Goal: Information Seeking & Learning: Learn about a topic

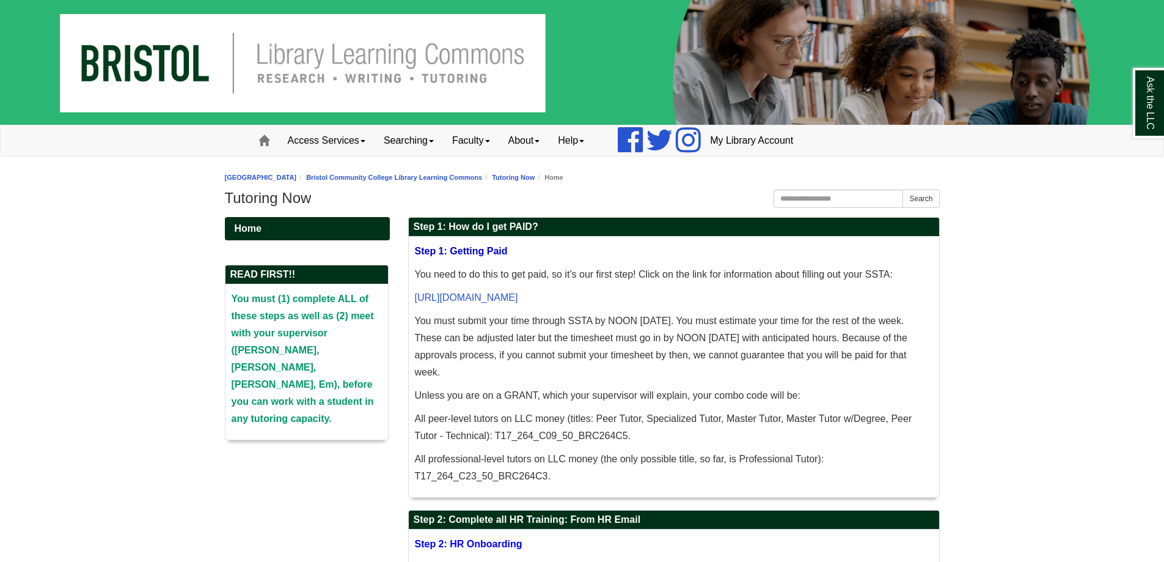
scroll to position [61, 0]
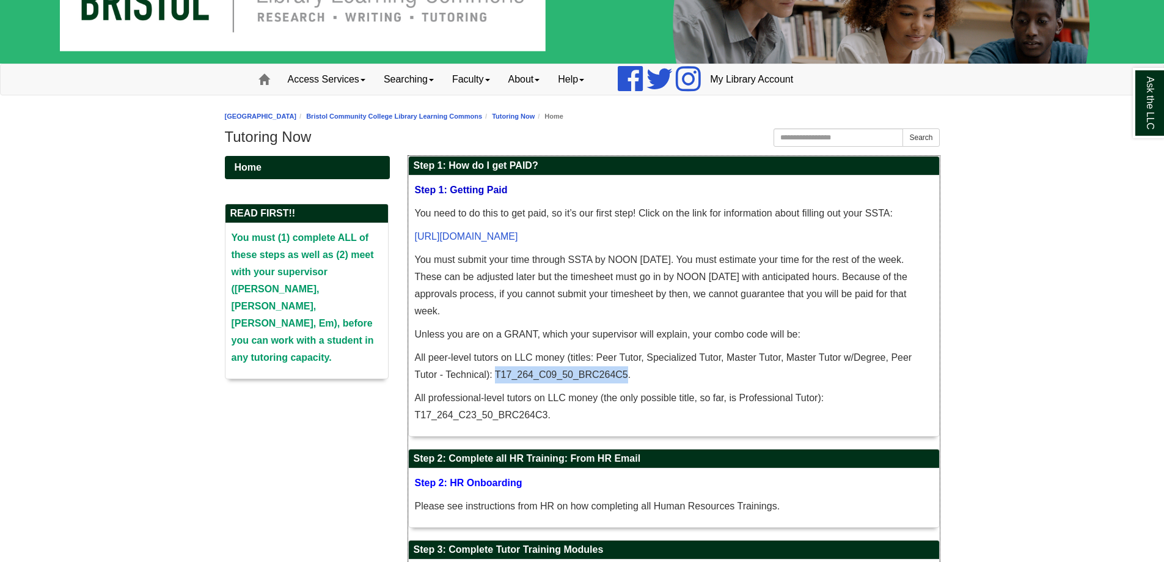
drag, startPoint x: 626, startPoint y: 376, endPoint x: 497, endPoint y: 379, distance: 128.3
click at [497, 379] on p "All peer-level tutors on LLC money (titles: Peer Tutor, Specialized Tutor, Mast…" at bounding box center [674, 366] width 518 height 34
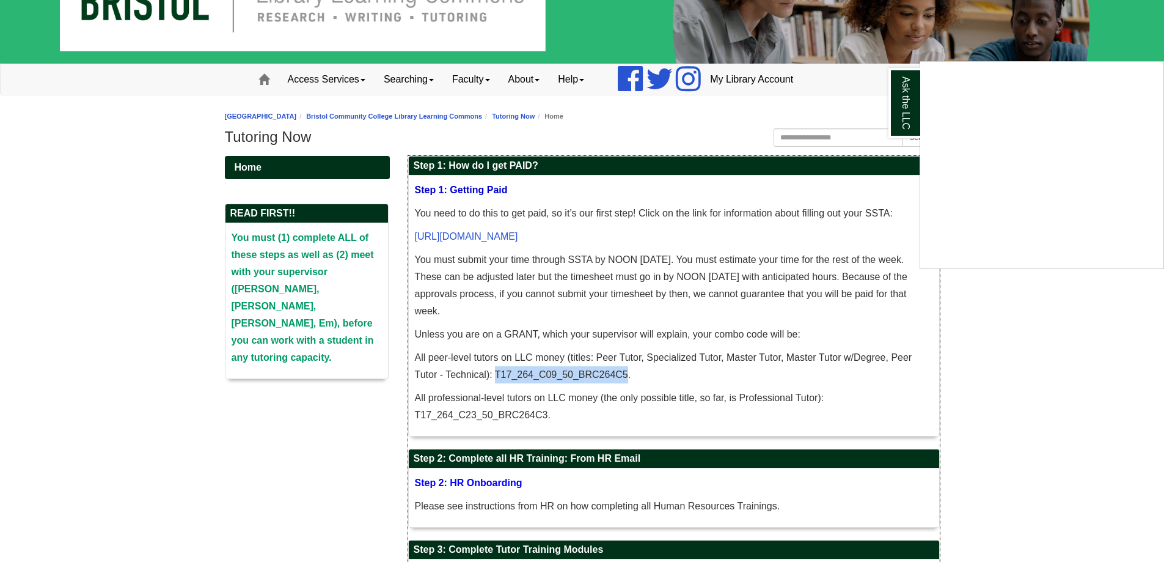
copy p "T17_264_C09_50_BRC264C5"
click at [657, 406] on div "Ask the LLC" at bounding box center [582, 281] width 1164 height 562
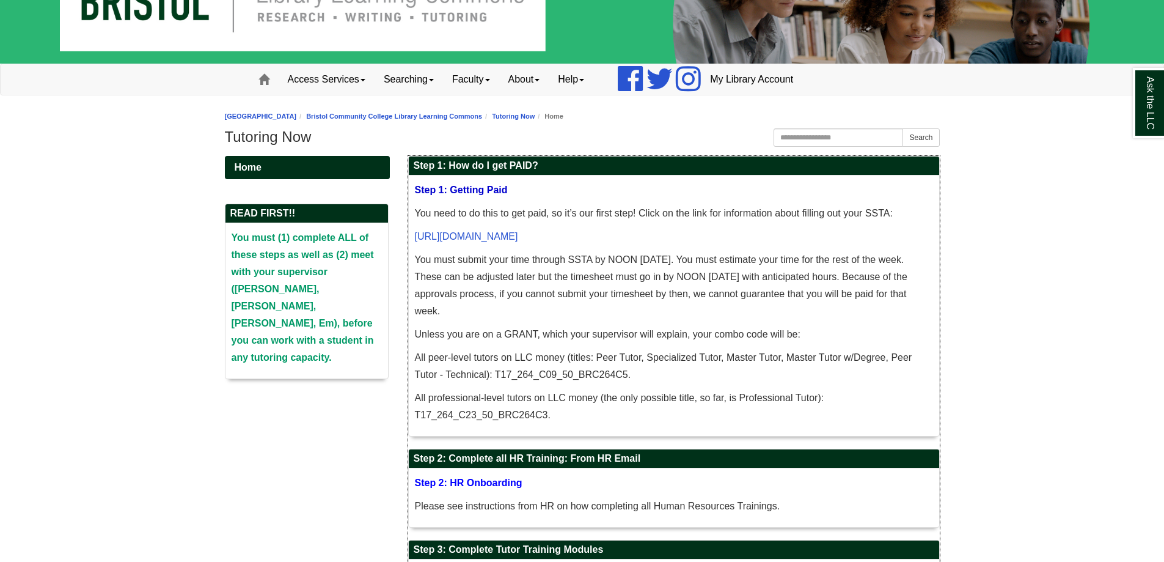
drag, startPoint x: 559, startPoint y: 412, endPoint x: 408, endPoint y: 414, distance: 150.9
click at [409, 414] on div "Step 1: Getting Paid You need to do this to get paid, so it’s our first step! C…" at bounding box center [674, 305] width 530 height 260
click at [442, 418] on p "All professional-level tutors on LLC money (the only possible title, so far, is…" at bounding box center [674, 406] width 518 height 34
drag, startPoint x: 546, startPoint y: 414, endPoint x: 417, endPoint y: 417, distance: 128.4
click at [417, 417] on p "All professional-level tutors on LLC money (the only possible title, so far, is…" at bounding box center [674, 406] width 518 height 34
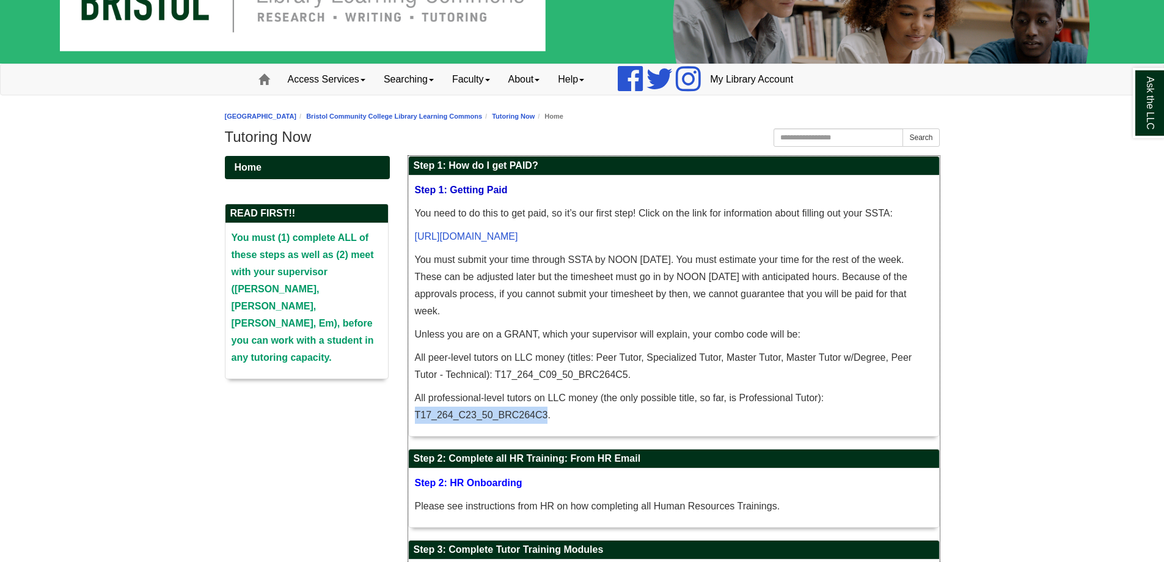
copy p "T17_264_C23_50_BRC264C3"
click at [665, 310] on p "You must submit your time through SSTA by NOON on Wednesday. You must estimate …" at bounding box center [674, 285] width 518 height 68
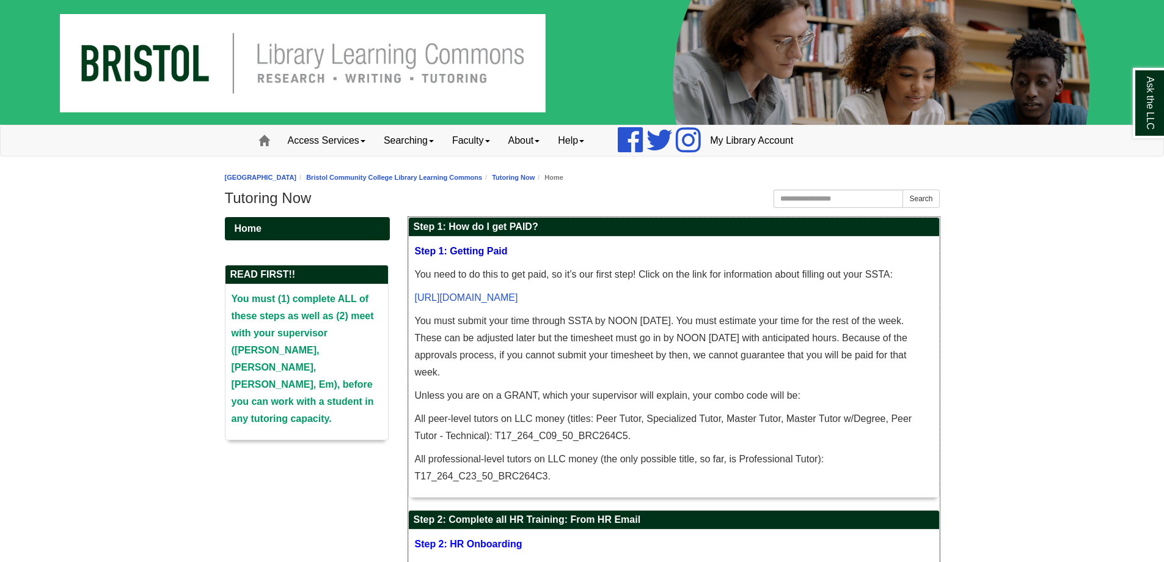
click at [504, 370] on p "You must submit your time through SSTA by NOON [DATE]. You must estimate your t…" at bounding box center [674, 346] width 518 height 68
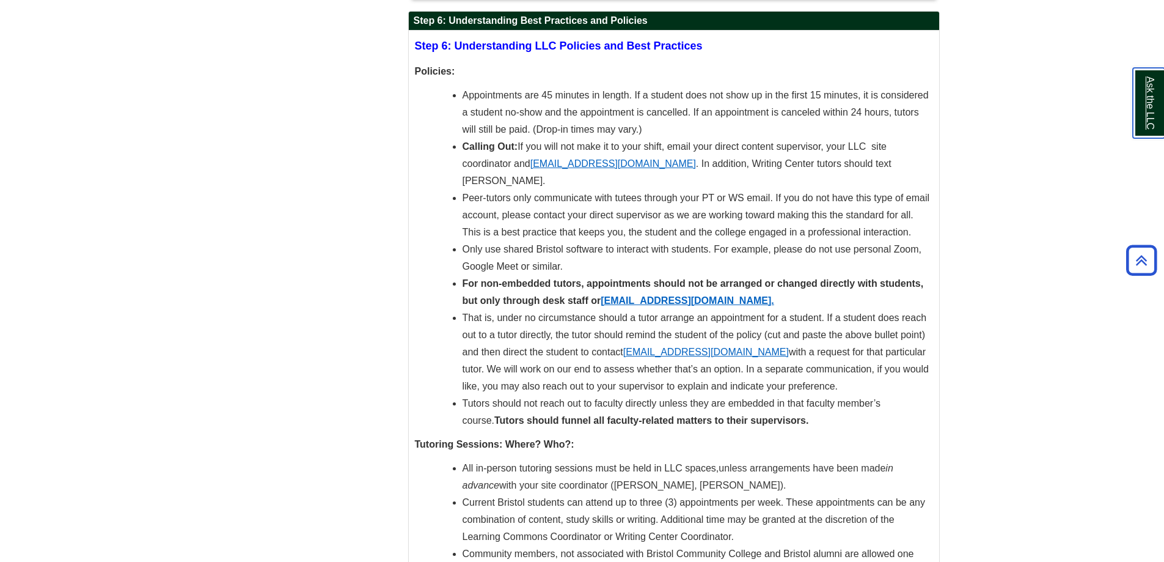
scroll to position [3850, 0]
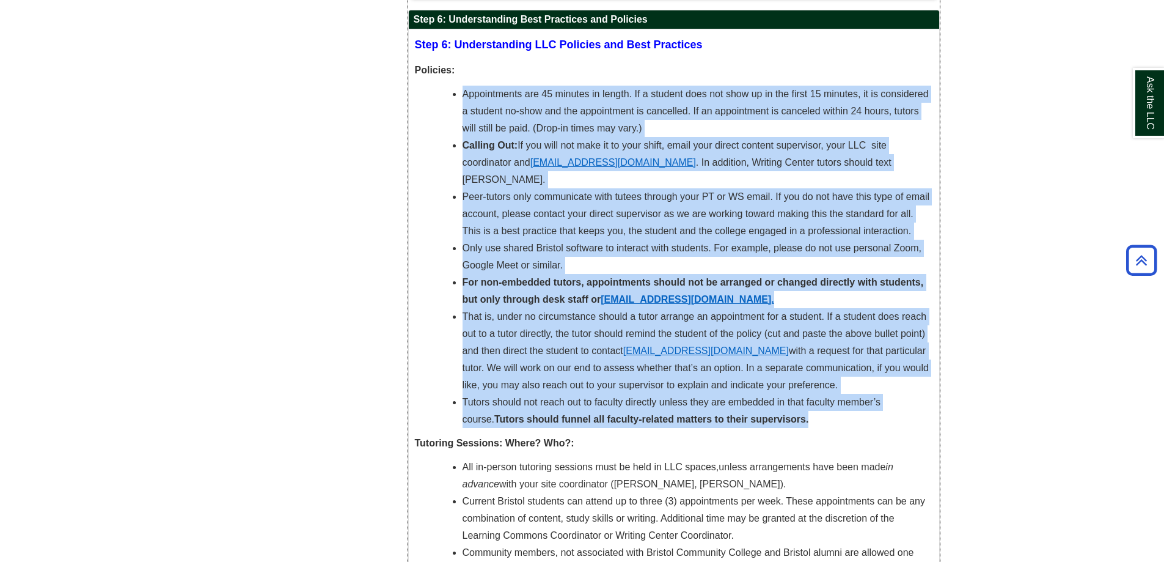
drag, startPoint x: 778, startPoint y: 403, endPoint x: 442, endPoint y: 95, distance: 455.4
click at [442, 95] on ul "Appointments are 45 minutes in length. If a student does not show up in the fir…" at bounding box center [674, 257] width 518 height 342
copy ul "Appointments are 45 minutes in length. If a student does not show up in the fir…"
click at [503, 339] on span "That is, under no circumstance should a tutor arrange an appointment for a stud…" at bounding box center [695, 333] width 464 height 45
click at [483, 397] on li "Tutors should not reach out to faculty directly unless they are embedded in tha…" at bounding box center [698, 411] width 471 height 34
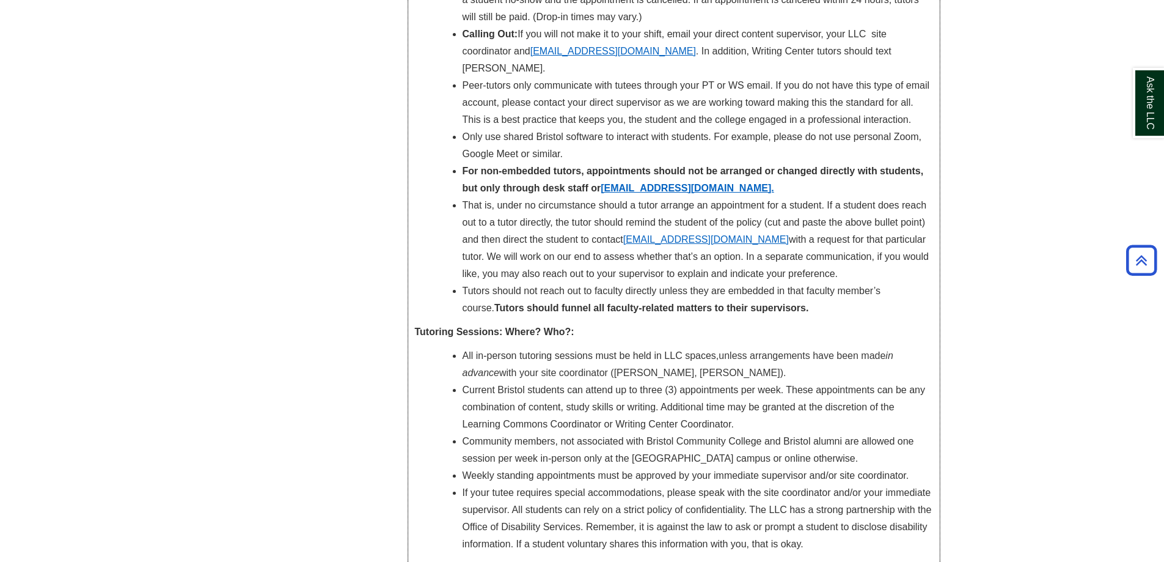
scroll to position [4094, 0]
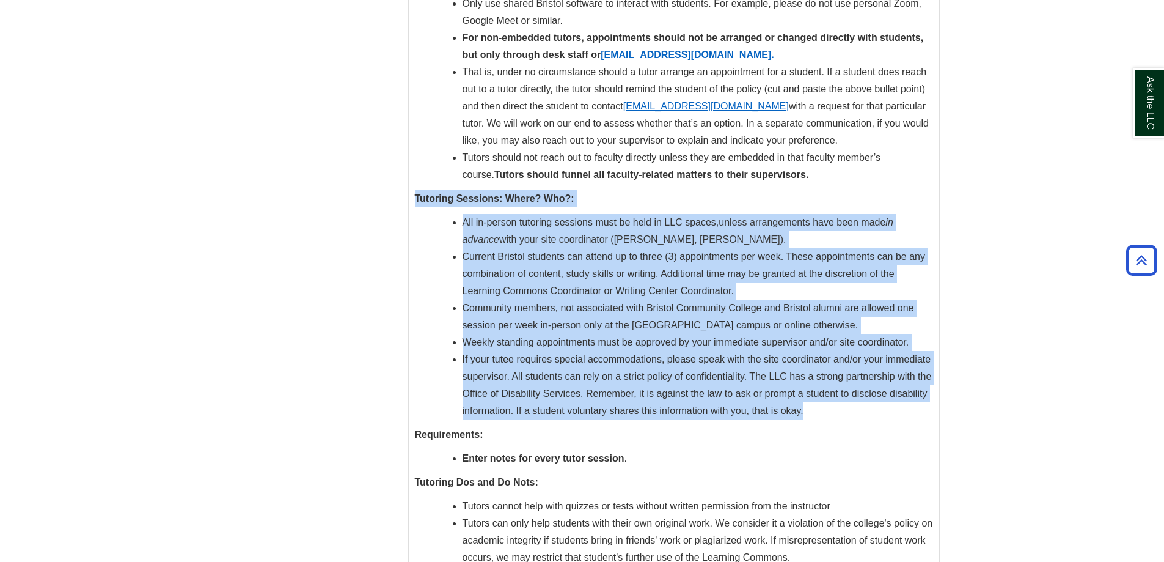
drag, startPoint x: 802, startPoint y: 395, endPoint x: 409, endPoint y: 183, distance: 446.5
click at [409, 183] on div "Step 6: Understanding LLC Policies and Best Practices Policies: Appointments ar…" at bounding box center [674, 239] width 530 height 909
copy div "Tutoring Sessions: Where? Who?: All in-person tutoring sessions must be held in…"
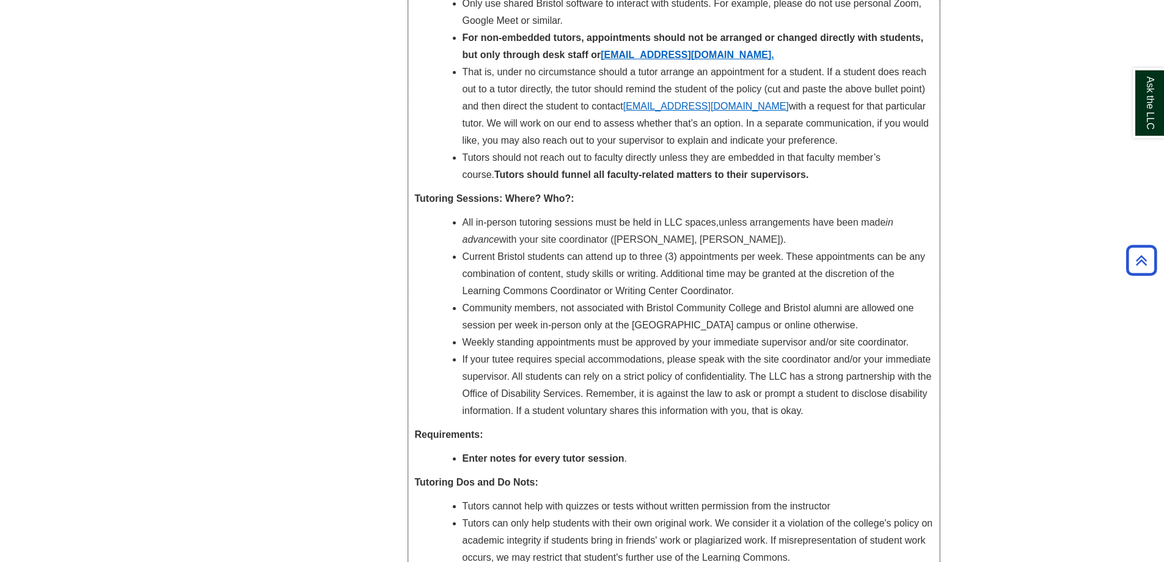
click at [472, 434] on div "Step 6: Understanding LLC Policies and Best Practices Policies: Appointments ar…" at bounding box center [674, 239] width 518 height 897
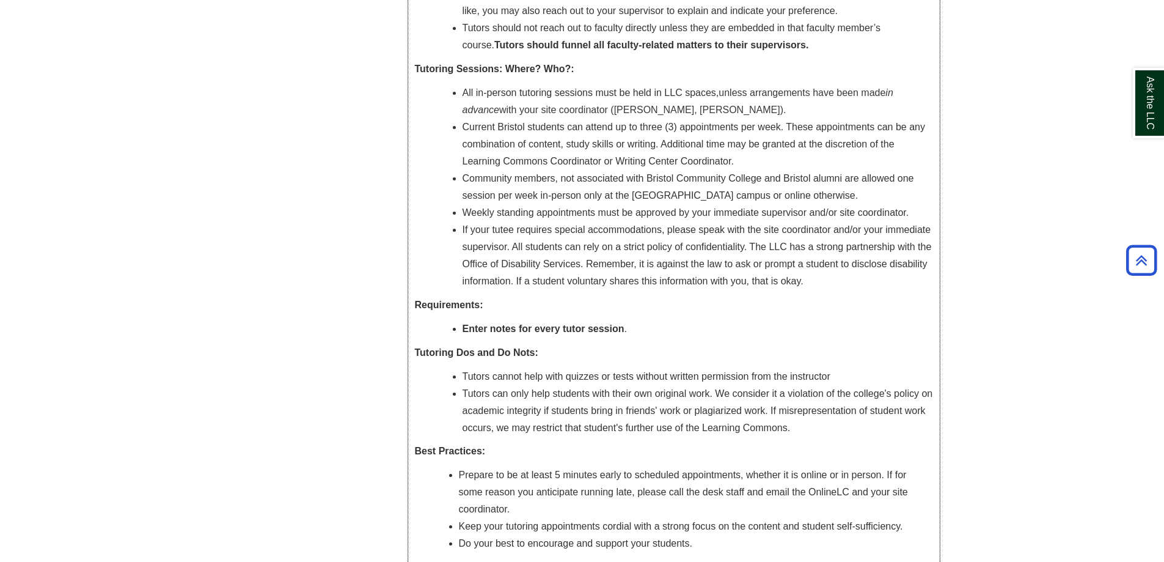
scroll to position [4339, 0]
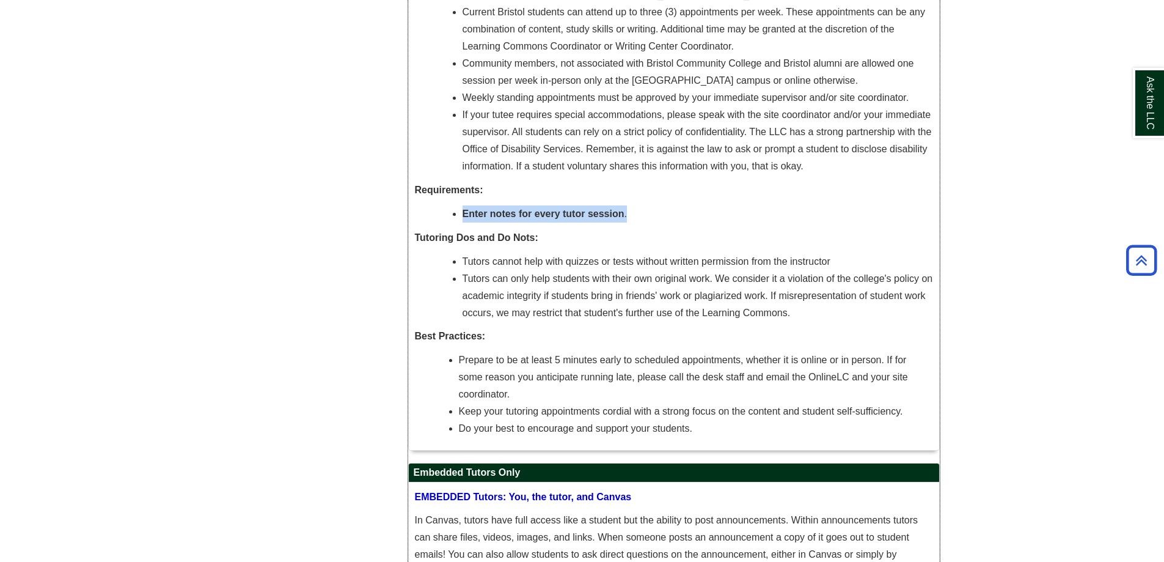
drag, startPoint x: 642, startPoint y: 200, endPoint x: 453, endPoint y: 195, distance: 188.3
click at [463, 205] on li "Enter notes for every tutor session ." at bounding box center [698, 213] width 471 height 17
copy span "Enter notes for every tutor session ."
click at [566, 293] on span "Tutors can only help students with their own original work. We consider it a vi…" at bounding box center [698, 295] width 471 height 45
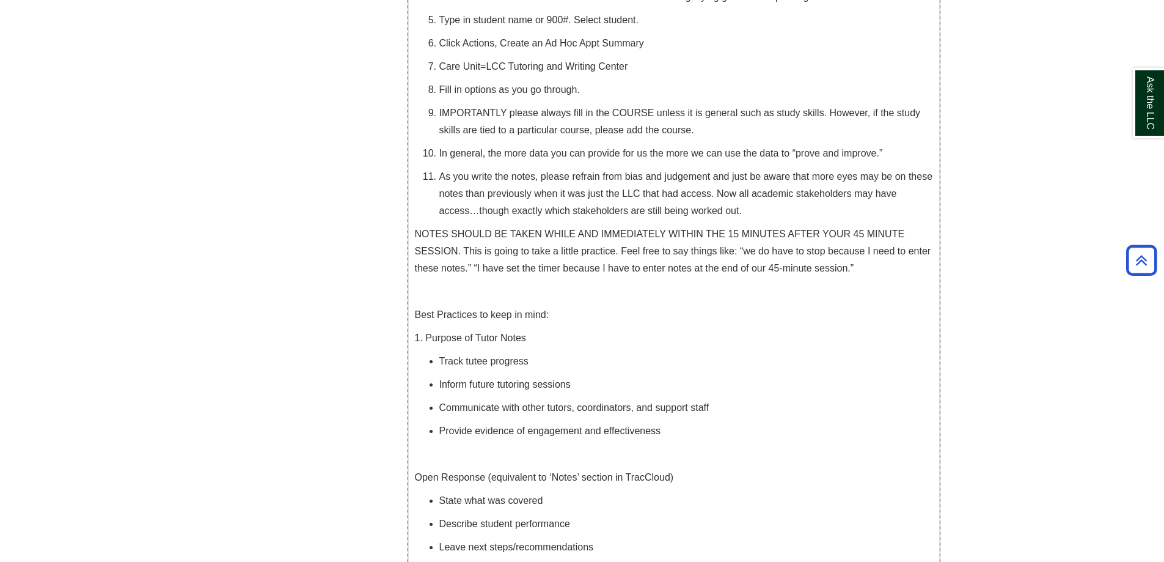
scroll to position [2581, 0]
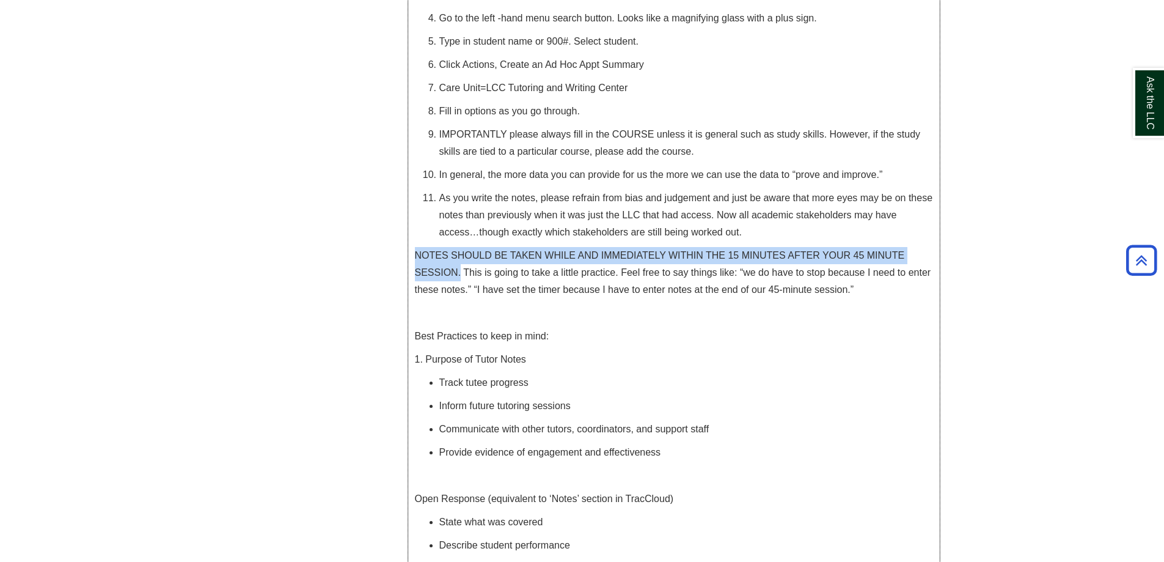
drag, startPoint x: 461, startPoint y: 271, endPoint x: 413, endPoint y: 258, distance: 50.1
click at [413, 258] on div "Step 5: Understanding Navigate ALL TUTORS MUST DO THIS! ALL TUTORS must documen…" at bounding box center [674, 542] width 530 height 1448
copy p "NOTES SHOULD BE TAKEN WHILE AND IMMEDIATELY WITHIN THE 15 MINUTES AFTER YOUR 45…"
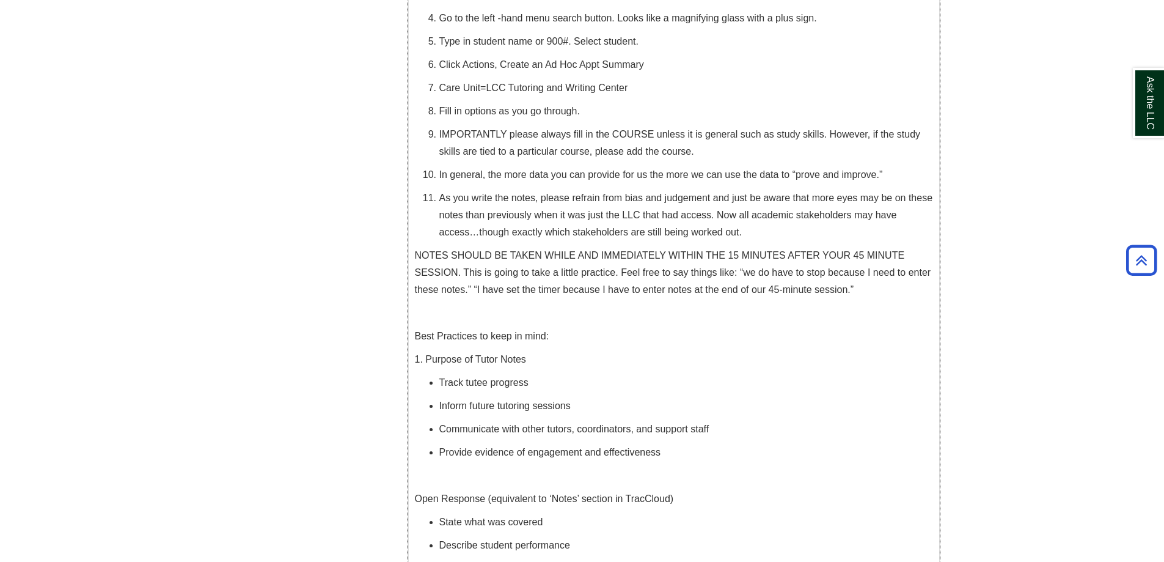
click at [596, 350] on div "Step 5: Understanding Navigate ALL TUTORS MUST DO THIS! ALL TUTORS must documen…" at bounding box center [674, 542] width 518 height 1436
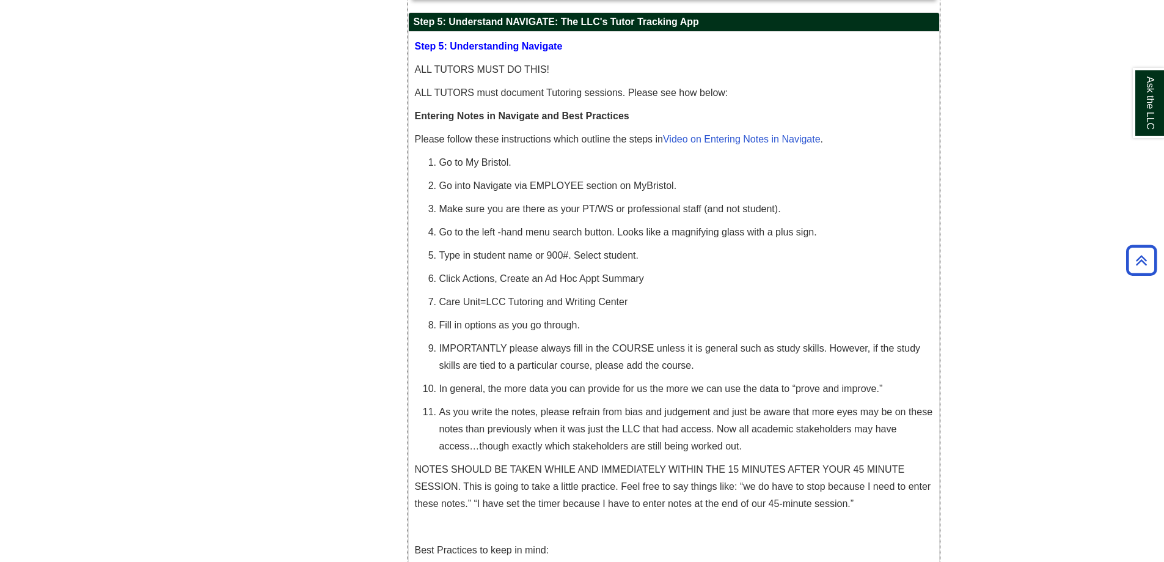
scroll to position [2336, 0]
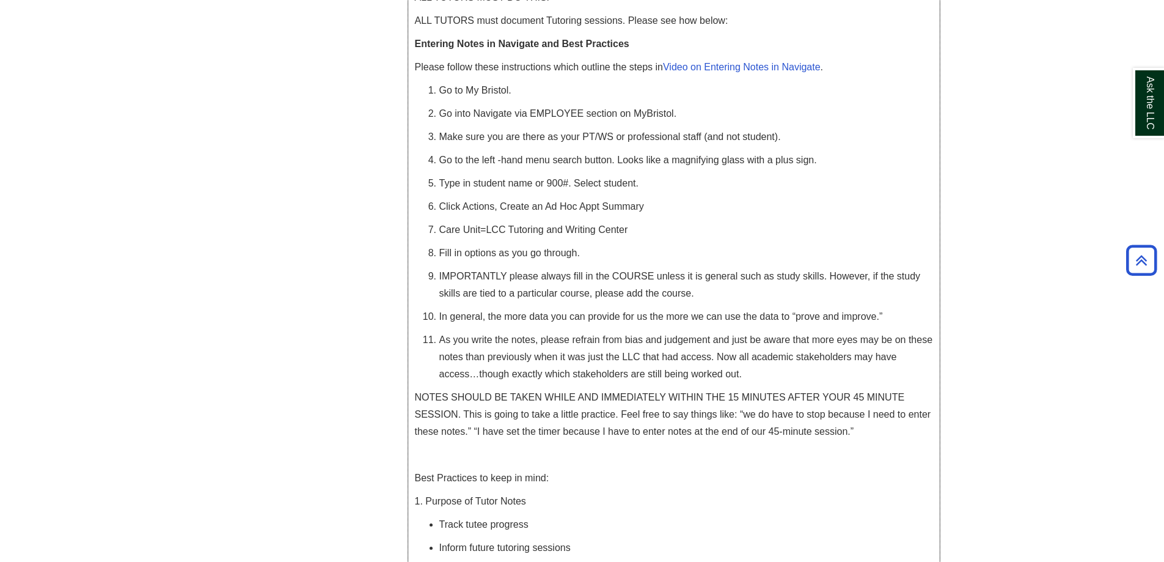
scroll to position [2458, 0]
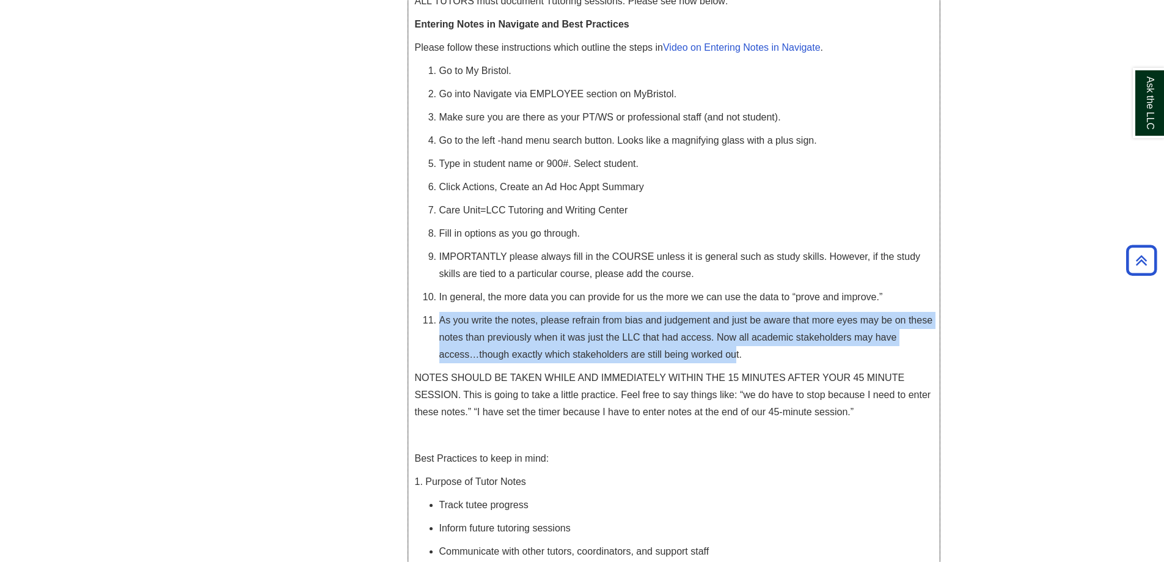
drag, startPoint x: 738, startPoint y: 357, endPoint x: 434, endPoint y: 328, distance: 305.2
click at [439, 328] on li "As you write the notes, please refrain from bias and judgement and just be awar…" at bounding box center [686, 337] width 494 height 51
copy p "As you write the notes, please refrain from bias and judgement and just be awar…"
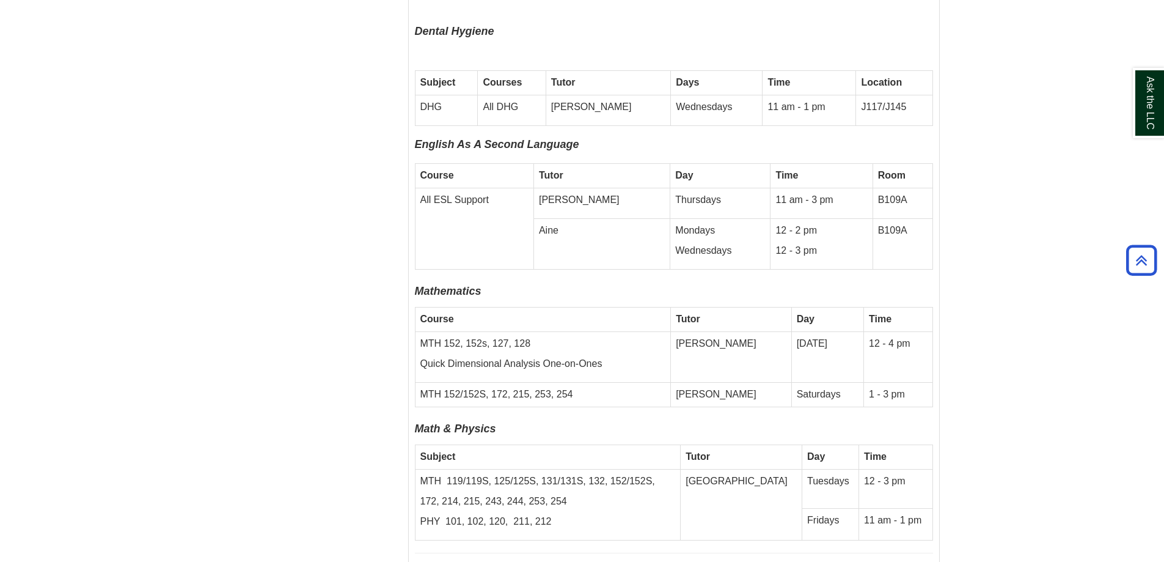
scroll to position [3605, 0]
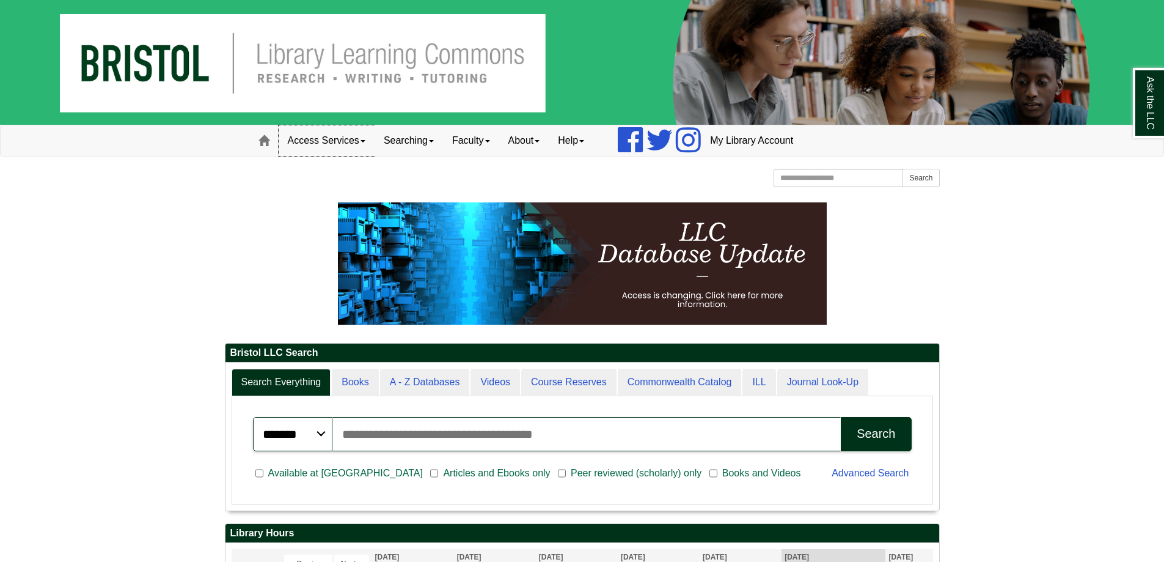
click at [332, 149] on link "Access Services" at bounding box center [327, 140] width 96 height 31
click at [400, 142] on link "Searching" at bounding box center [409, 140] width 68 height 31
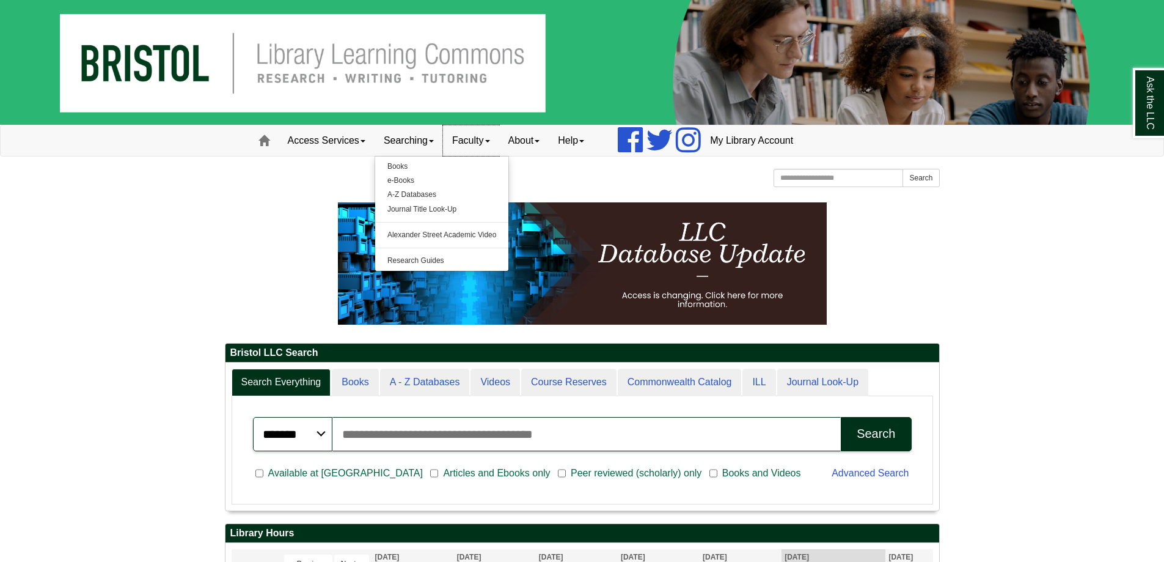
click at [490, 140] on span at bounding box center [487, 141] width 5 height 2
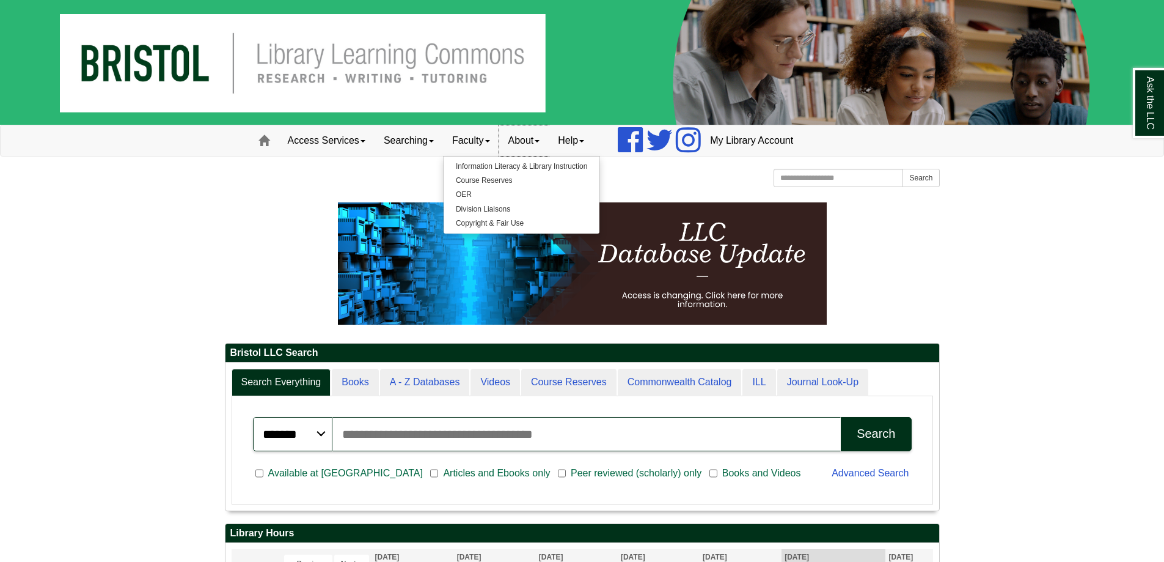
click at [546, 139] on link "About" at bounding box center [524, 140] width 50 height 31
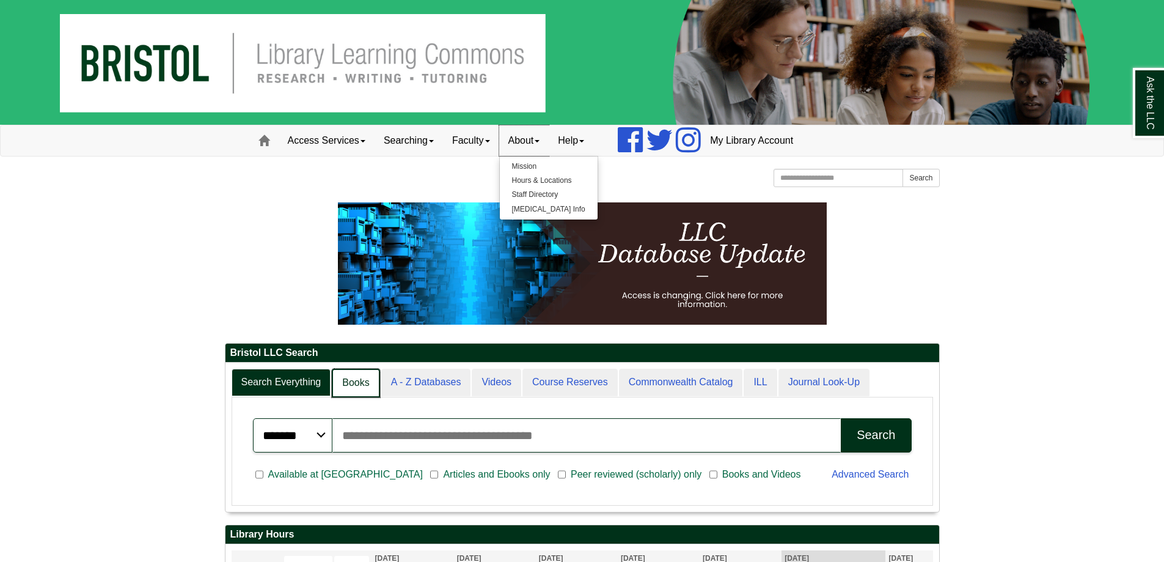
scroll to position [6, 6]
click at [353, 383] on link "Books" at bounding box center [356, 382] width 48 height 29
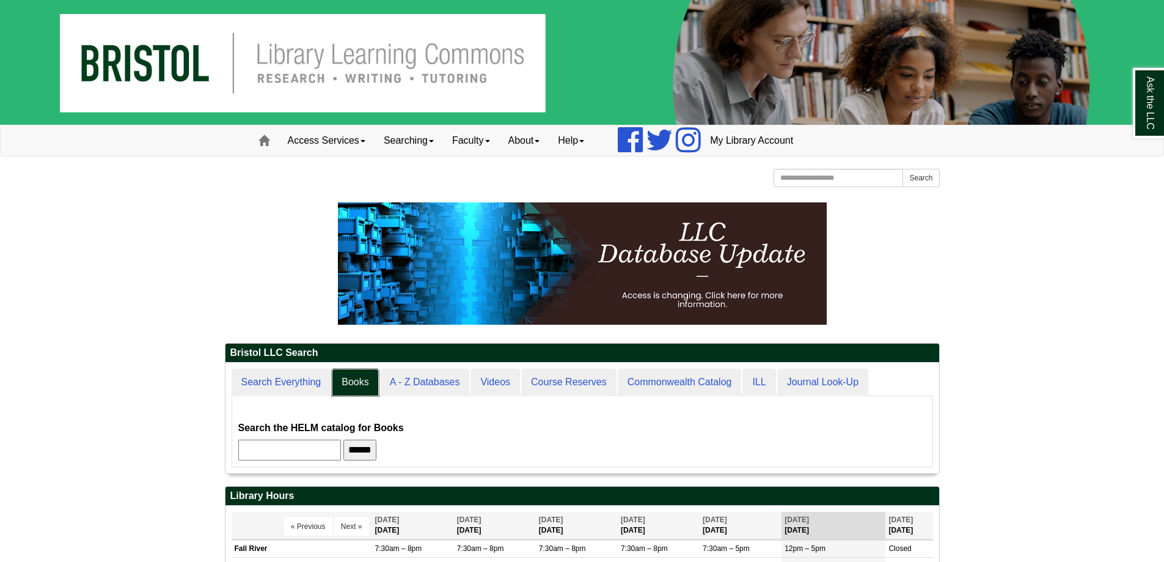
scroll to position [111, 714]
click at [341, 455] on input "text" at bounding box center [289, 449] width 103 height 21
type input "********"
click at [343, 439] on input "******" at bounding box center [359, 449] width 33 height 21
